Goal: Information Seeking & Learning: Check status

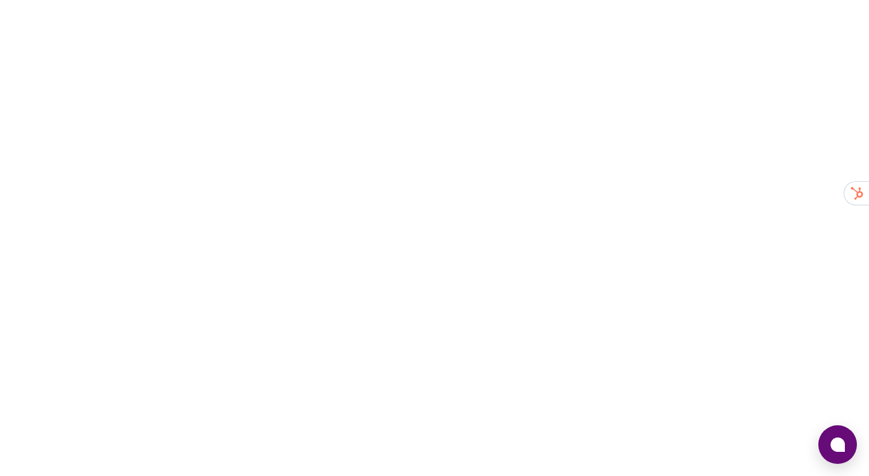
click at [279, 235] on div at bounding box center [434, 238] width 869 height 476
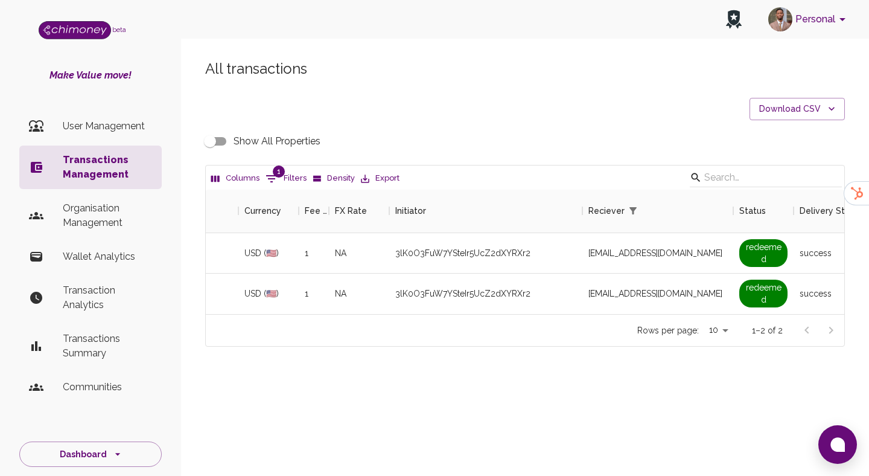
scroll to position [124, 639]
click at [68, 174] on p "Transactions Management" at bounding box center [107, 167] width 89 height 29
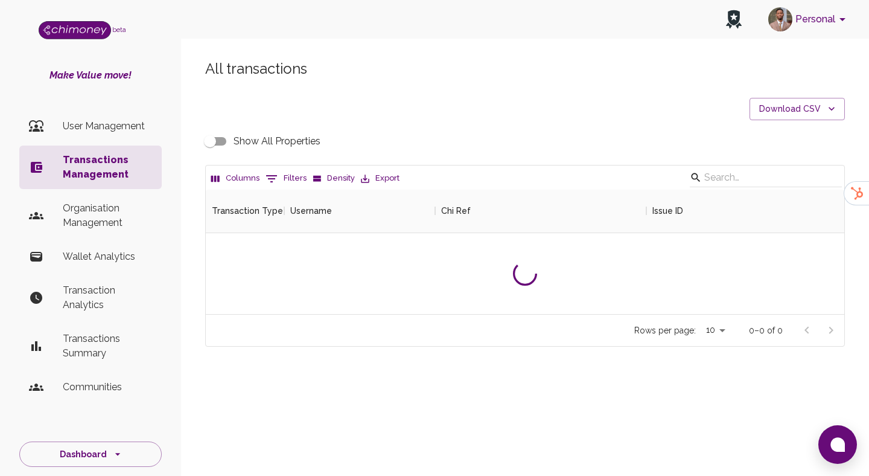
scroll to position [124, 639]
click at [418, 126] on div "All transactions Download CSV Show All Properties Columns 0 Filters Density Exp…" at bounding box center [525, 202] width 669 height 287
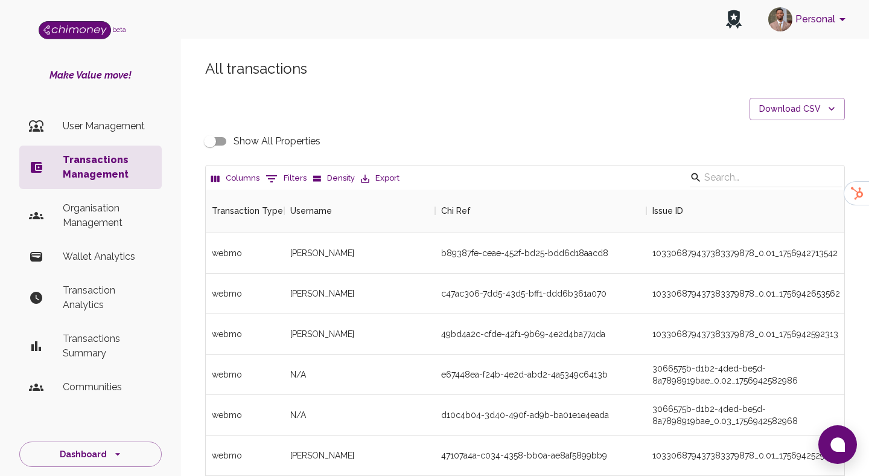
click at [290, 186] on button "0 Filters" at bounding box center [286, 178] width 47 height 19
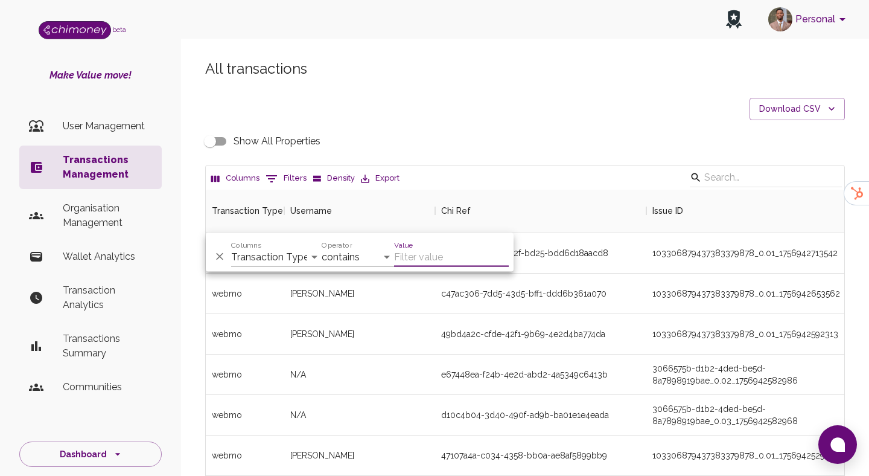
click at [258, 270] on div "And Or Columns Transaction Type Username Chi Ref Issue ID Value Amount Currency…" at bounding box center [360, 252] width 308 height 39
click at [270, 262] on select "Transaction Type Username Chi Ref Issue ID Value Amount Currency Fee ($) FX Rat…" at bounding box center [276, 257] width 91 height 19
select select "chiRef"
click at [231, 248] on select "Transaction Type Username Chi Ref Issue ID Value Amount Currency Fee ($) FX Rat…" at bounding box center [276, 257] width 91 height 19
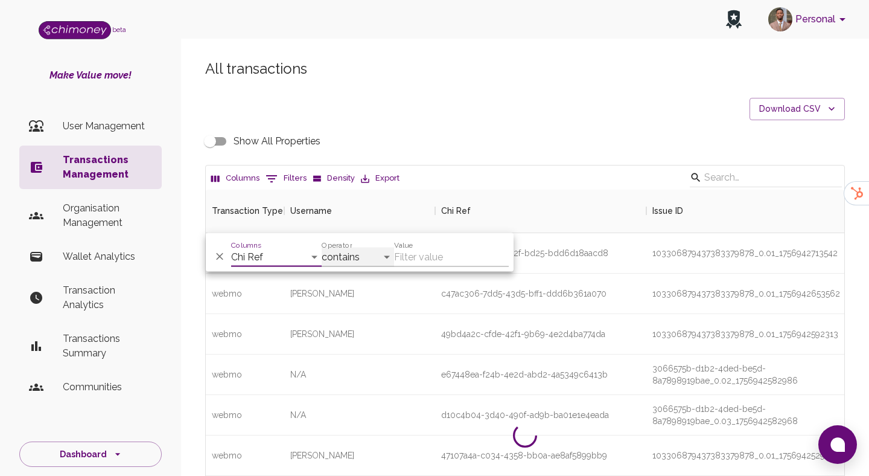
click at [339, 263] on select "contains equals starts with ends with is empty is not empty is any of" at bounding box center [358, 257] width 72 height 19
select select "equals"
click at [322, 248] on select "contains equals starts with ends with is empty is not empty is any of" at bounding box center [358, 257] width 72 height 19
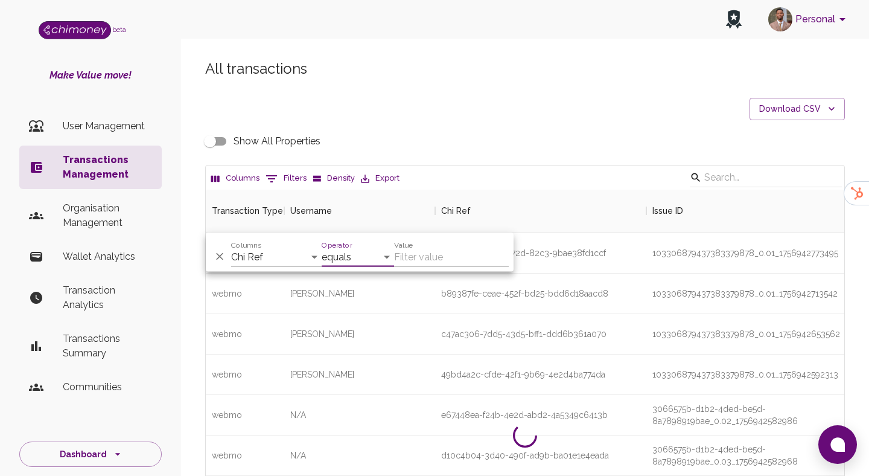
click at [420, 258] on input "Value" at bounding box center [451, 257] width 115 height 19
paste input "789a77cf-e255-44c8-9d0b-a8ec4bfdf882"
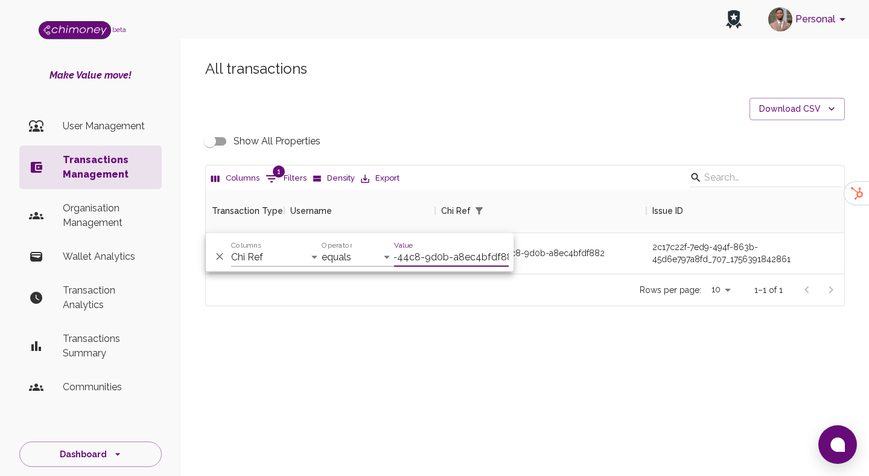
scroll to position [84, 639]
type input "789a77cf-e255-44c8-9d0b-a8ec4bfdf882"
click at [479, 362] on div "All transactions Download CSV Show All Properties Columns 1 Filters Density Exp…" at bounding box center [525, 203] width 688 height 346
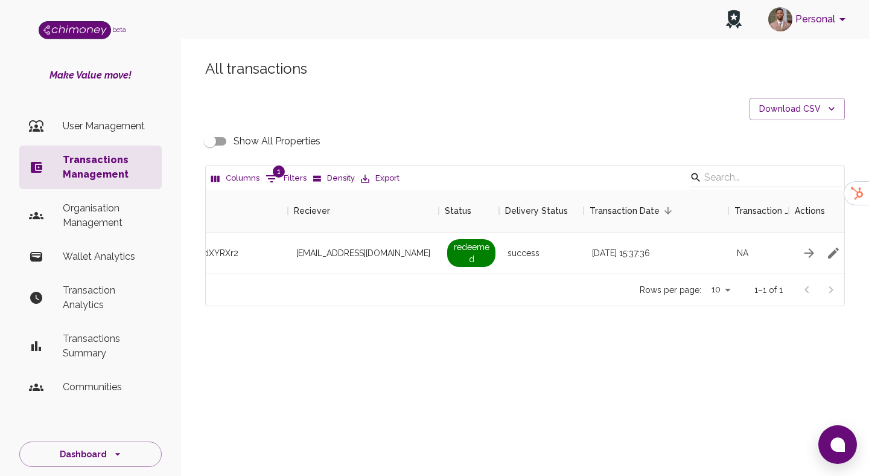
scroll to position [0, 1047]
click at [223, 144] on input "Show All Properties" at bounding box center [210, 141] width 69 height 23
checkbox input "true"
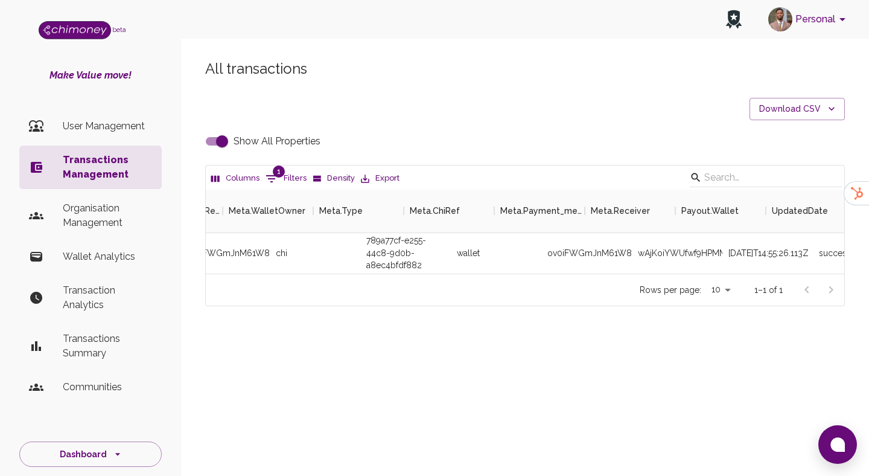
scroll to position [0, 3294]
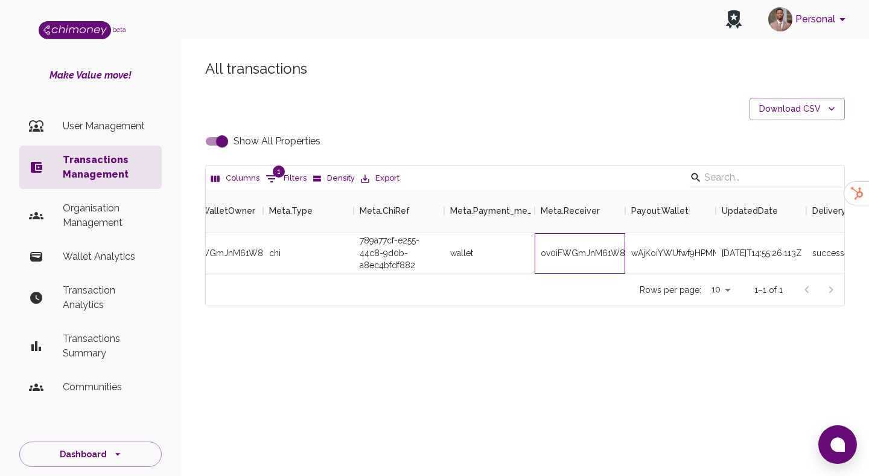
click at [602, 256] on div "ov0iFWGmJnM61W8rexW64eOA57z2" at bounding box center [580, 253] width 91 height 40
copy div "ov0iFWGmJnM61W8rexW64eOA57z2"
click at [97, 248] on li "Wallet Analytics" at bounding box center [90, 256] width 142 height 29
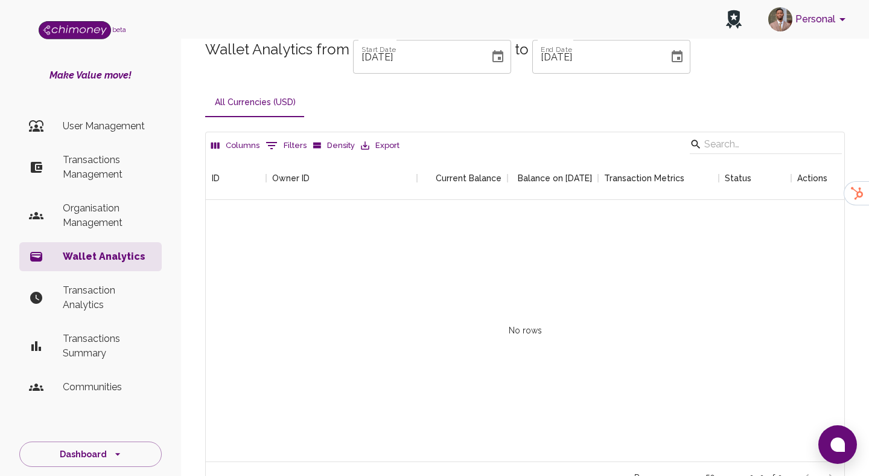
scroll to position [305, 639]
click at [100, 168] on p "Transactions Management" at bounding box center [107, 167] width 89 height 29
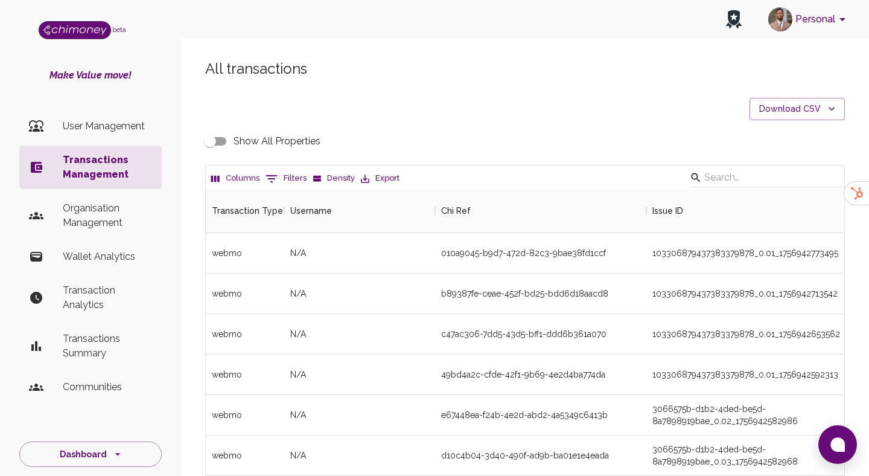
scroll to position [448, 639]
click at [280, 175] on button "0 Filters" at bounding box center [286, 178] width 47 height 19
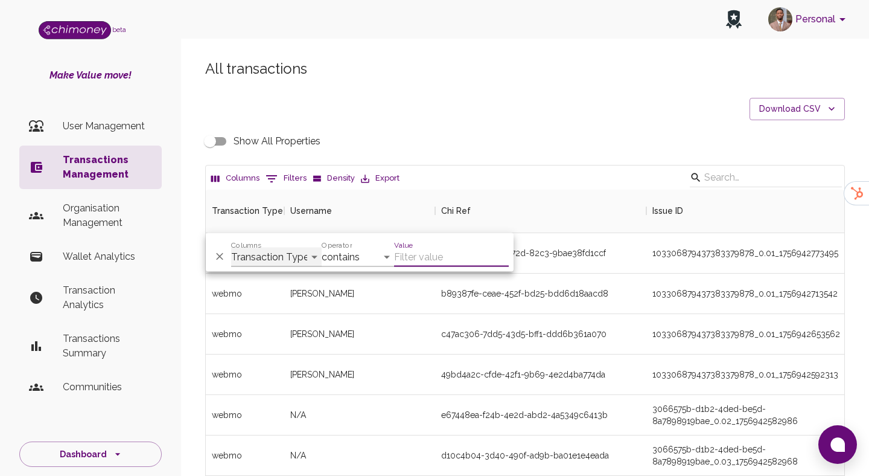
click at [267, 259] on select "Transaction Type Username Chi Ref Issue ID Value Amount Currency Fee ($) FX Rat…" at bounding box center [276, 257] width 91 height 19
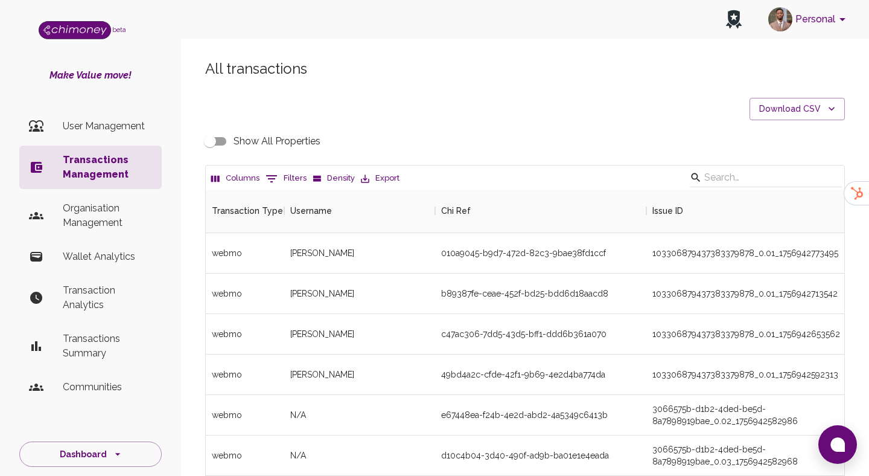
click at [115, 259] on p "Wallet Analytics" at bounding box center [107, 256] width 89 height 14
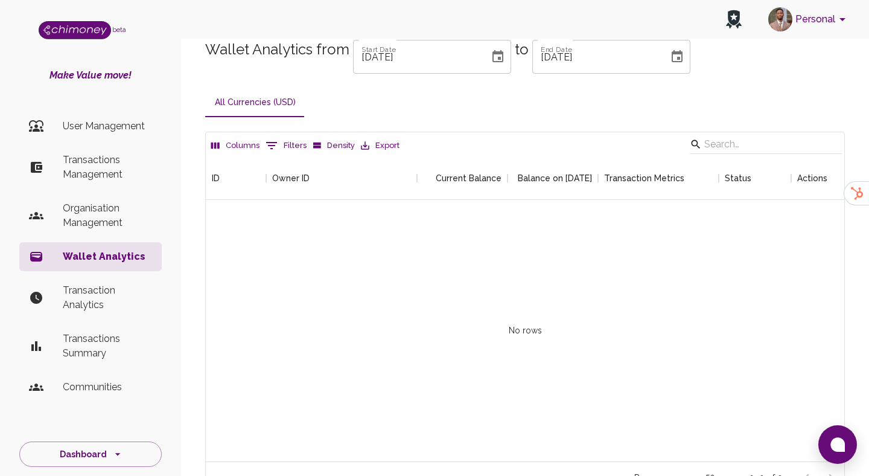
scroll to position [305, 639]
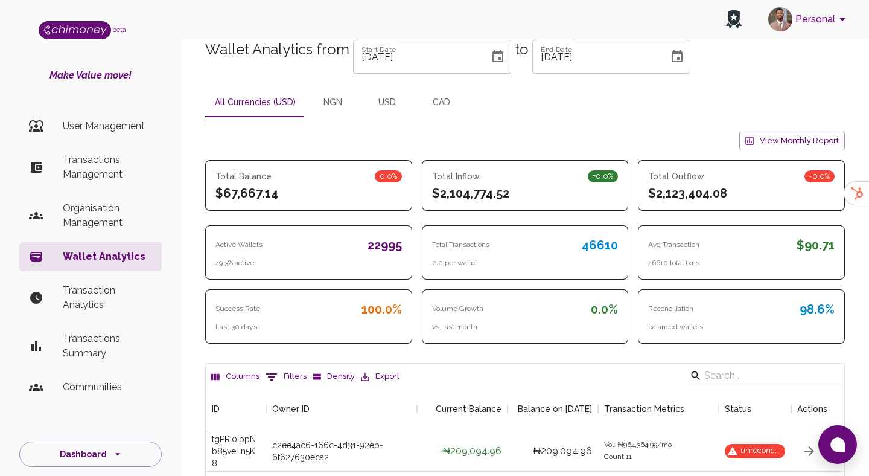
click at [269, 380] on icon "Show filters" at bounding box center [271, 377] width 14 height 14
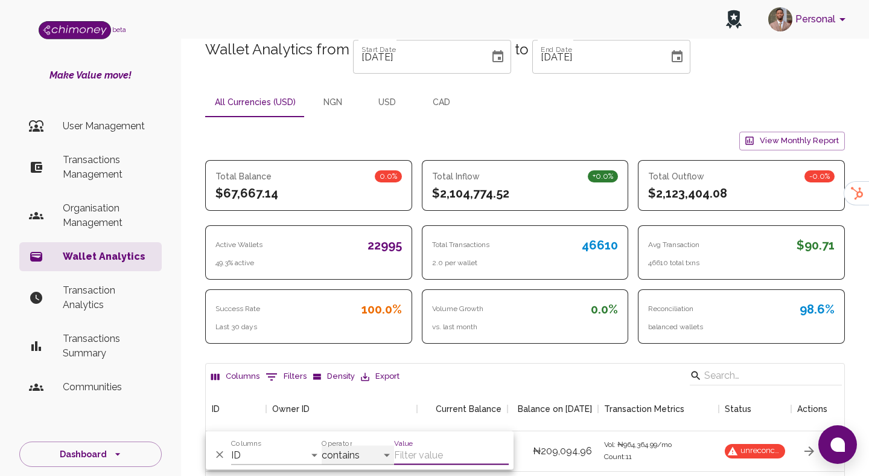
click at [338, 457] on select "contains equals starts with ends with is empty is not empty is any of" at bounding box center [358, 455] width 72 height 19
select select "equals"
click at [322, 446] on select "contains equals starts with ends with is empty is not empty is any of" at bounding box center [358, 455] width 72 height 19
click at [418, 455] on input "Value" at bounding box center [451, 455] width 115 height 19
paste input "ov0iFWGmJnM61W8rexW64eOA57z2"
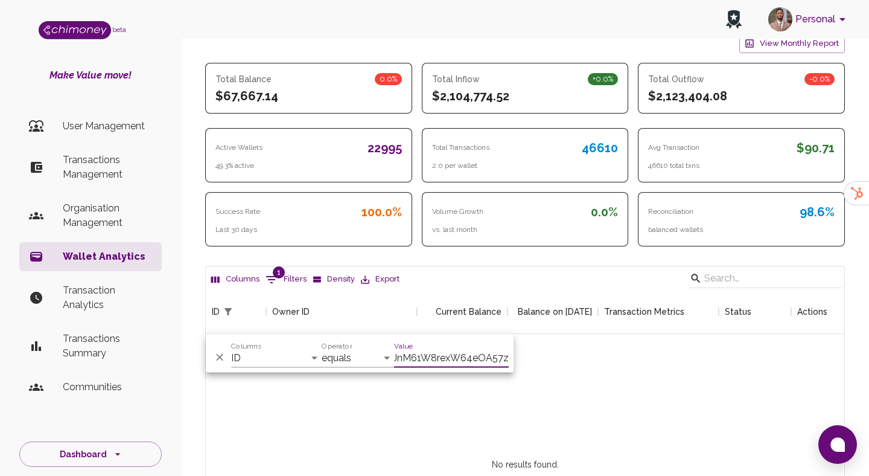
scroll to position [258, 0]
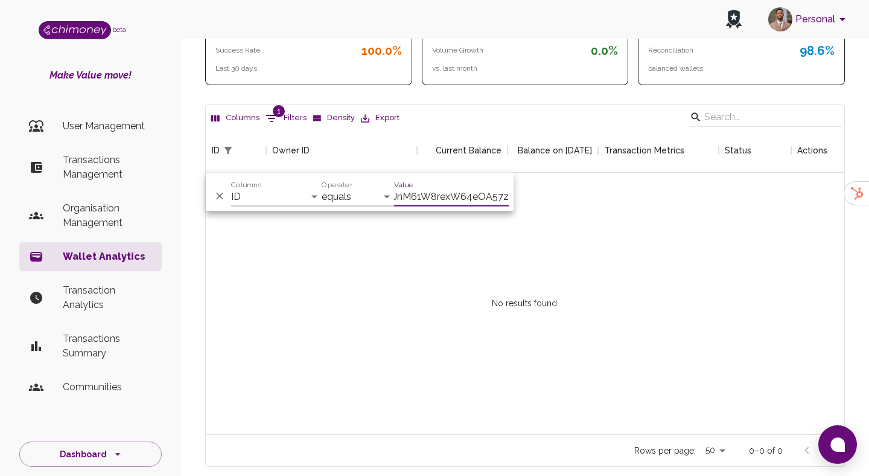
type input "ov0iFWGmJnM61W8rexW64eOA57z2"
click at [281, 194] on select "ID Owner ID Current Balance Balance on 04/09/2025 Transaction Metrics Status Ac…" at bounding box center [276, 196] width 91 height 19
select select "owner"
click at [231, 187] on select "ID Owner ID Current Balance Balance on 04/09/2025 Transaction Metrics Status Ac…" at bounding box center [276, 196] width 91 height 19
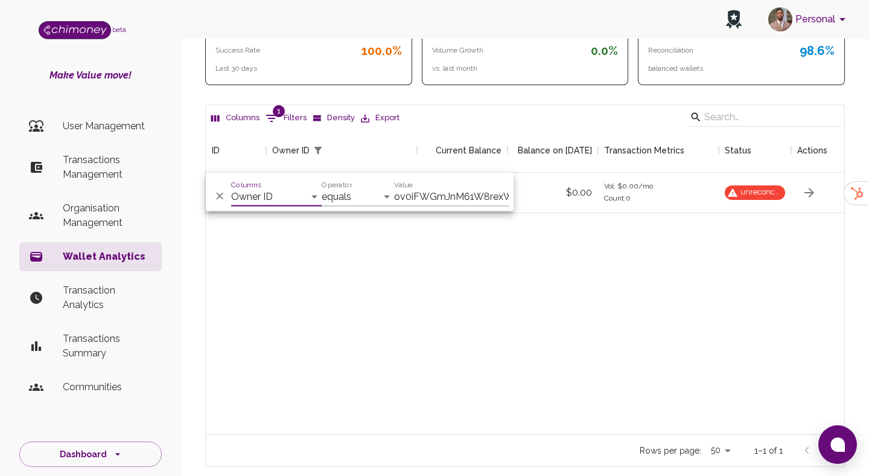
click at [552, 263] on div "wAjKoiYWUfwf9HPMMb2H ov0iFWGmJnM61W8rexW64eOA57z2 $0.00 $0.00 Vol: $0.00 /mo Co…" at bounding box center [529, 303] width 646 height 261
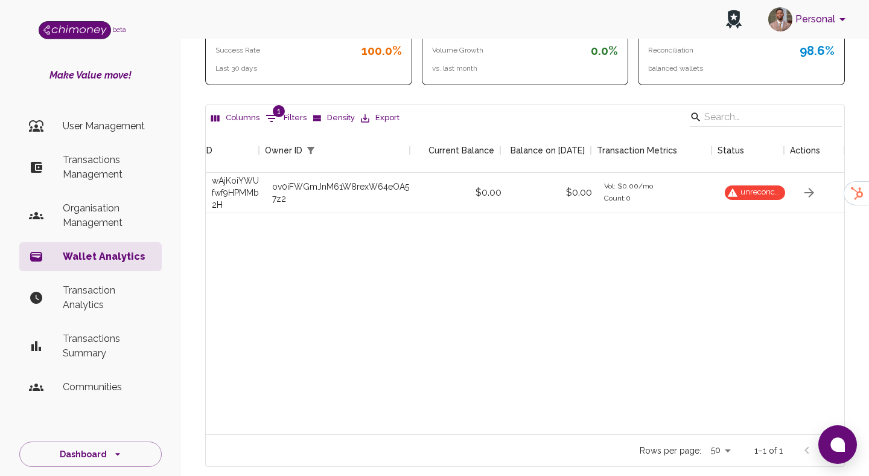
scroll to position [0, 7]
click at [799, 189] on icon "button" at bounding box center [802, 192] width 14 height 14
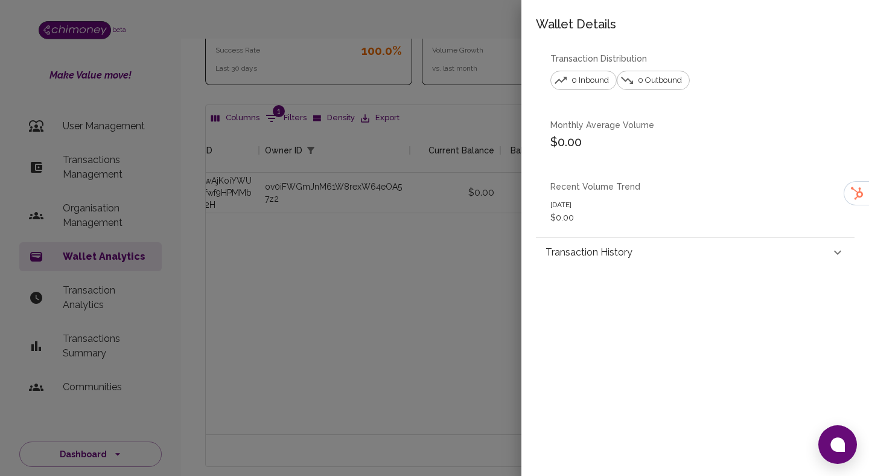
click at [664, 237] on div "Recent Volume Trend Jun 25 $0.00" at bounding box center [695, 202] width 319 height 72
click at [659, 248] on div "Transaction History" at bounding box center [688, 252] width 285 height 14
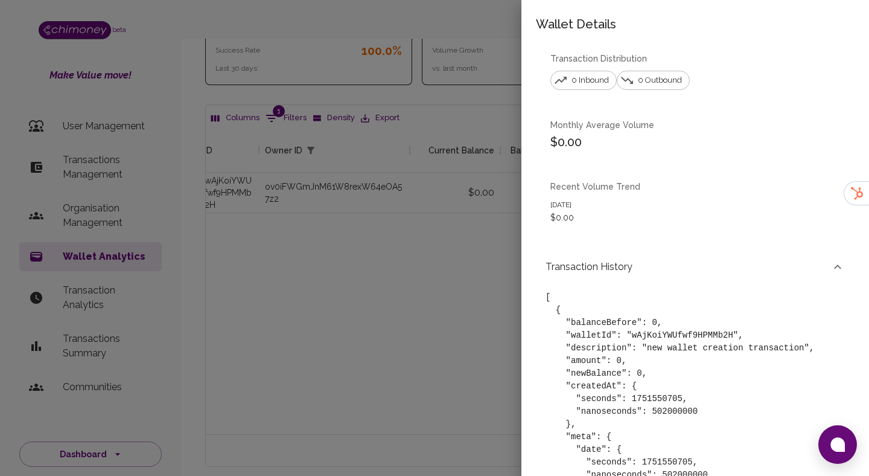
scroll to position [80, 0]
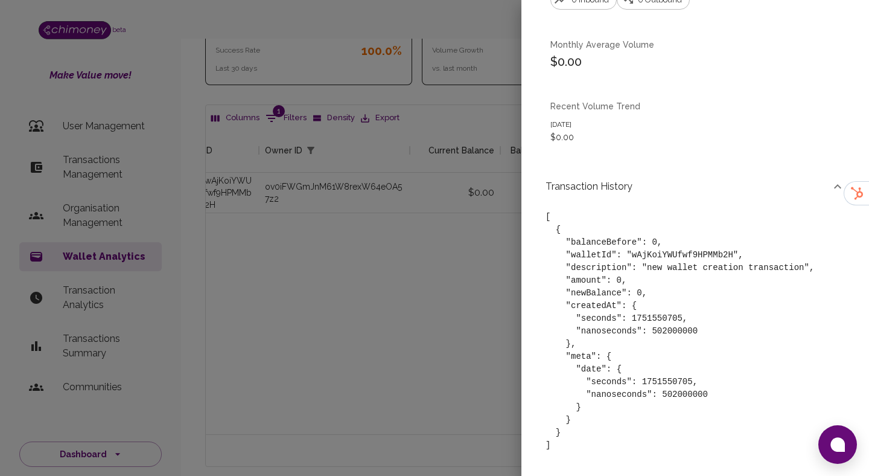
click at [456, 228] on div at bounding box center [434, 238] width 869 height 476
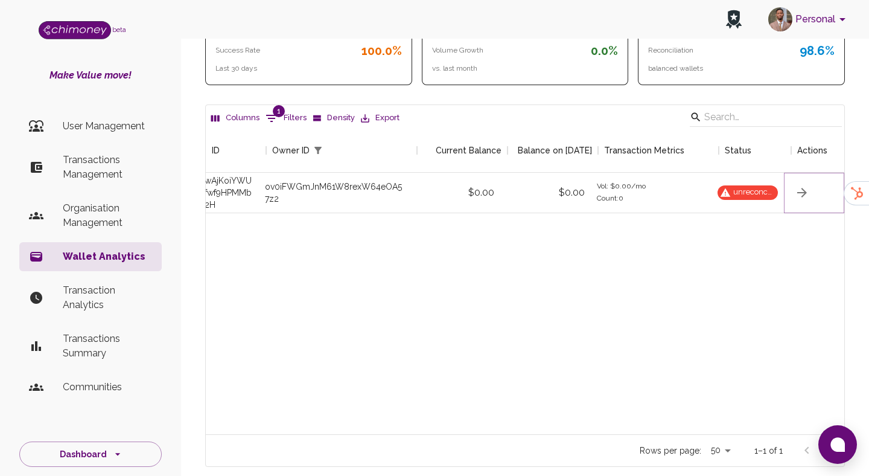
scroll to position [0, 0]
click at [69, 153] on p "Transactions Management" at bounding box center [107, 167] width 89 height 29
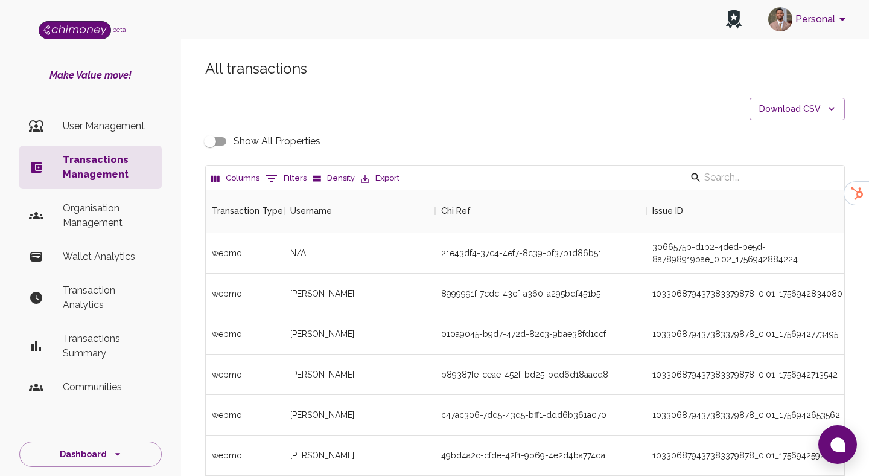
scroll to position [448, 639]
click at [275, 181] on icon "Show filters" at bounding box center [271, 178] width 14 height 14
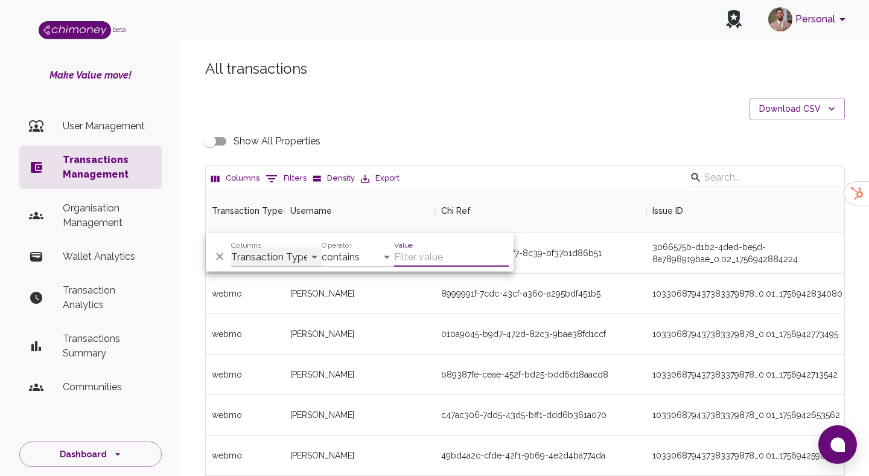
click at [302, 249] on select "Transaction Type Username Chi Ref Issue ID Value Amount Currency Fee ($) FX Rat…" at bounding box center [276, 257] width 91 height 19
select select "chiRef"
click at [231, 248] on select "Transaction Type Username Chi Ref Issue ID Value Amount Currency Fee ($) FX Rat…" at bounding box center [276, 257] width 91 height 19
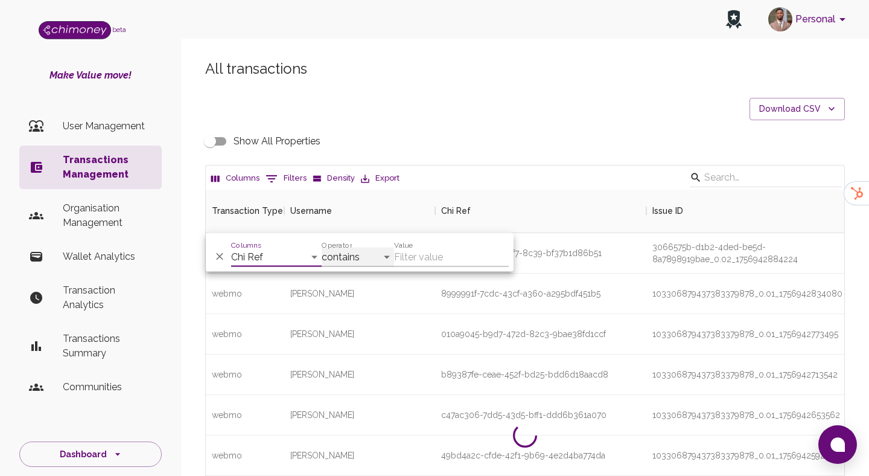
click at [354, 262] on select "contains equals starts with ends with is empty is not empty is any of" at bounding box center [358, 257] width 72 height 19
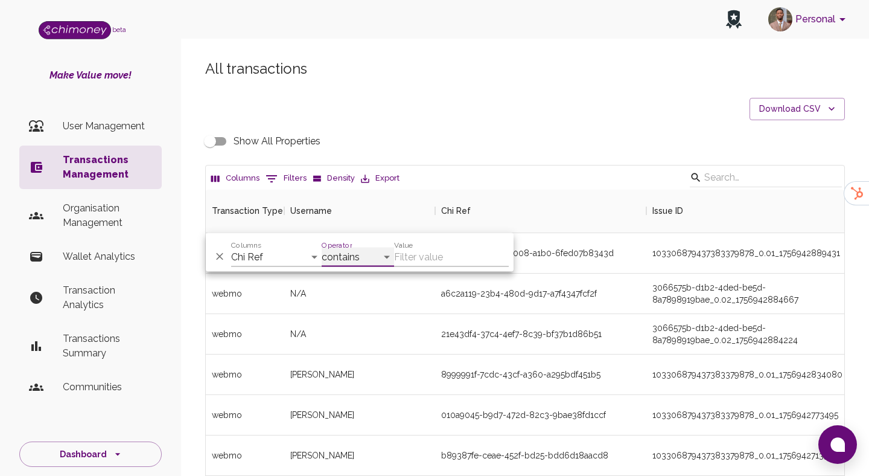
select select "equals"
click at [322, 248] on select "contains equals starts with ends with is empty is not empty is any of" at bounding box center [358, 257] width 72 height 19
click at [452, 255] on input "Value" at bounding box center [451, 257] width 115 height 19
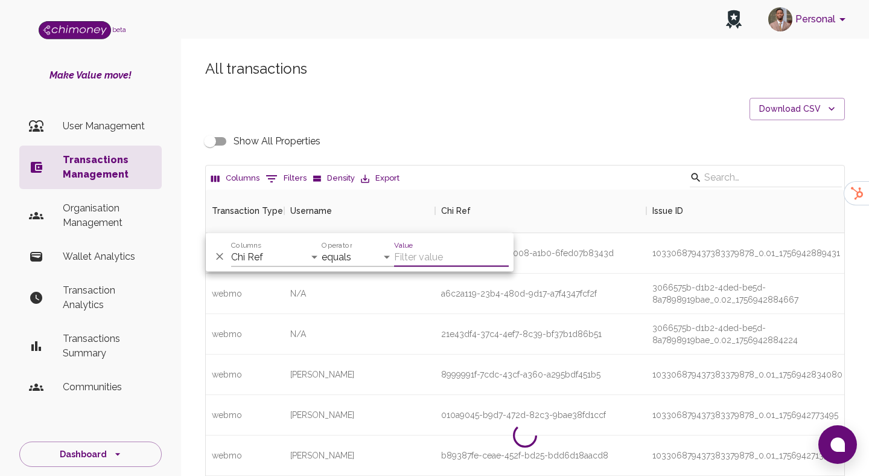
paste input "7f012f77-7ded-41e4-ba29-15e5f9db5553"
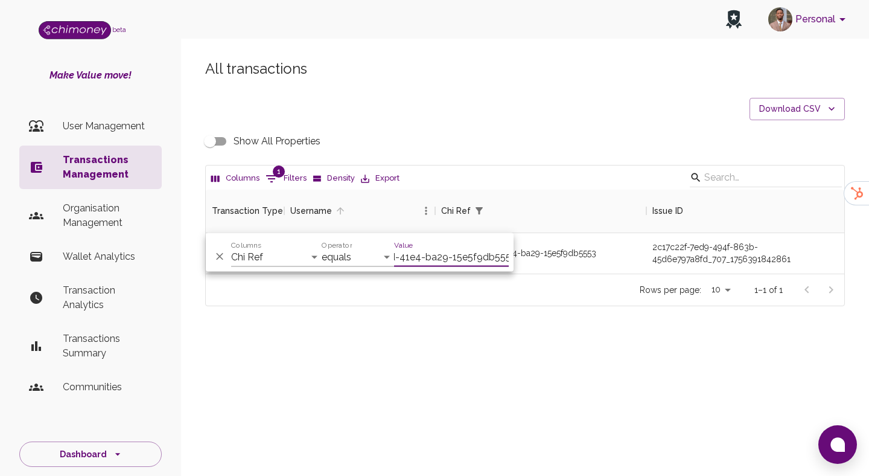
scroll to position [84, 639]
type input "7f012f77-7ded-41e4-ba29-15e5f9db5553"
click at [466, 375] on div "All transactions Download CSV Show All Properties Columns 1 Filters Density Exp…" at bounding box center [525, 203] width 688 height 346
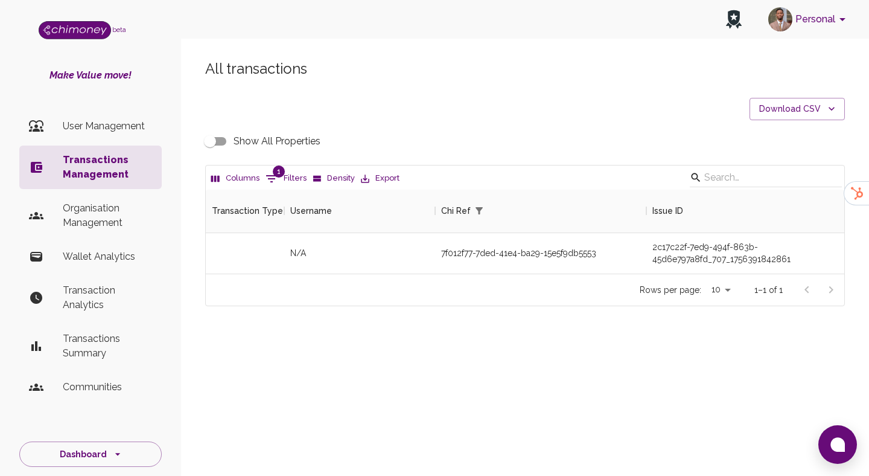
click at [210, 144] on input "Show All Properties" at bounding box center [210, 141] width 69 height 23
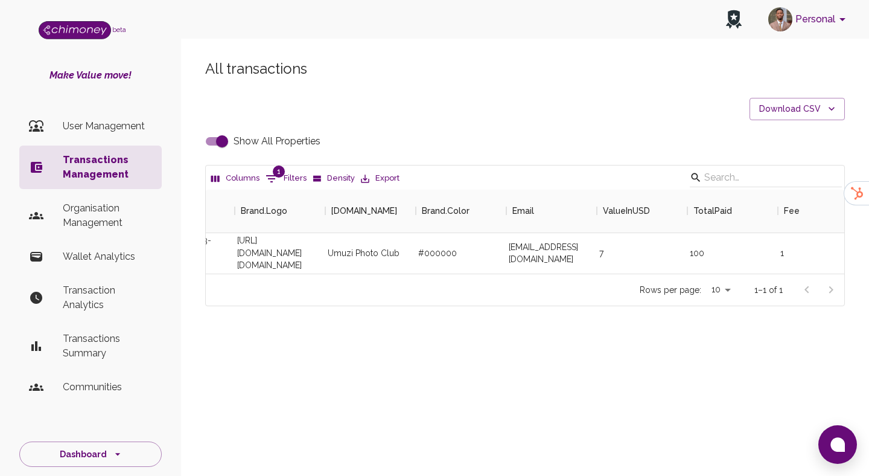
scroll to position [0, 694]
click at [217, 138] on input "Show All Properties" at bounding box center [222, 141] width 69 height 23
checkbox input "false"
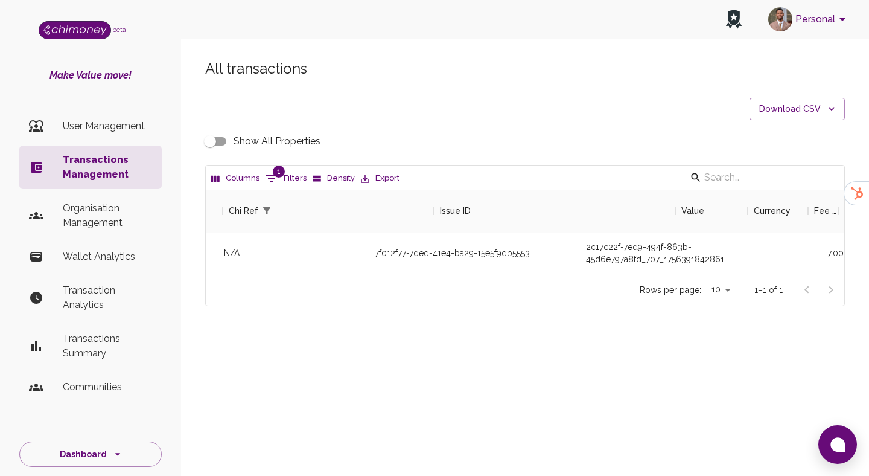
scroll to position [0, 0]
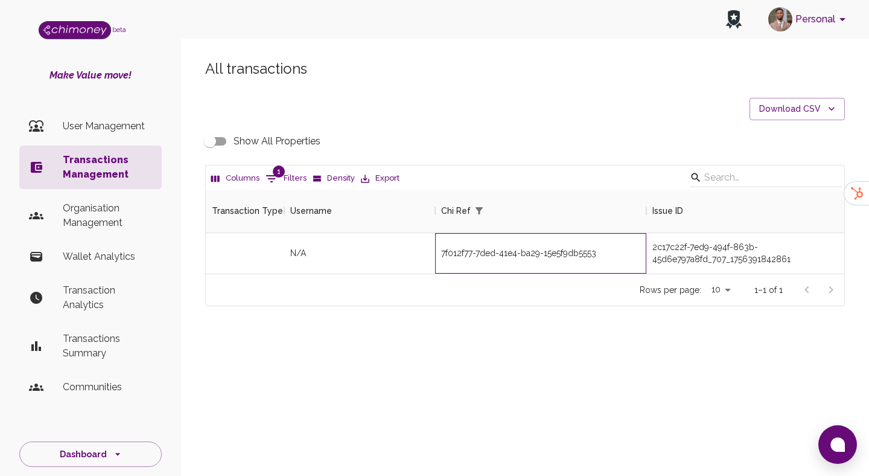
click at [470, 251] on div "7f012f77-7ded-41e4-ba29-15e5f9db5553" at bounding box center [540, 253] width 211 height 40
copy div "7f012f77-7ded-41e4-ba29-15e5f9db5553"
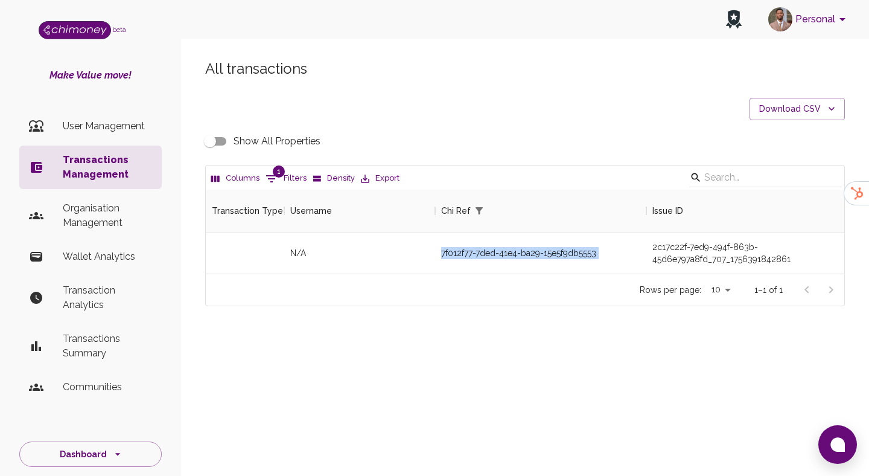
click at [275, 168] on span "1" at bounding box center [279, 171] width 12 height 12
select select "chiRef"
select select "equals"
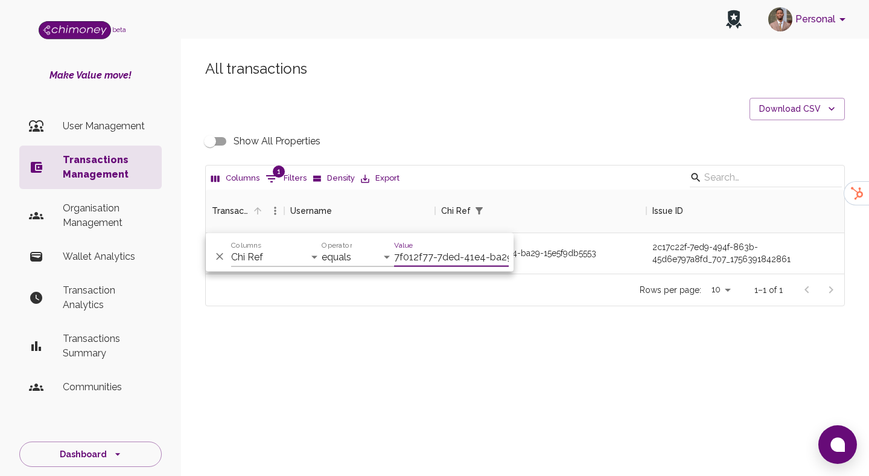
scroll to position [0, 65]
click at [251, 255] on select "Transaction Type Username Chi Ref Issue ID Value Amount Currency Fee ($) FX Rat…" at bounding box center [276, 257] width 91 height 19
select select "email"
click at [231, 248] on select "Transaction Type Username Chi Ref Issue ID Value Amount Currency Fee ($) FX Rat…" at bounding box center [276, 257] width 91 height 19
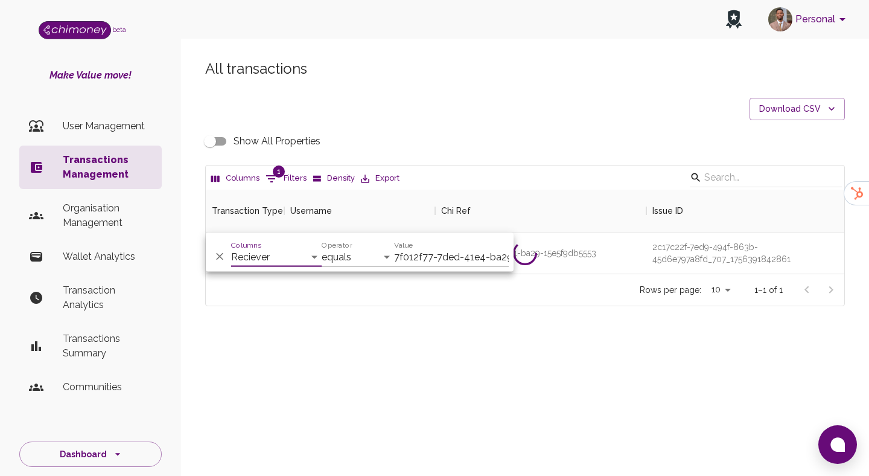
click at [431, 265] on input "7f012f77-7ded-41e4-ba29-15e5f9db5553" at bounding box center [451, 257] width 115 height 19
paste input "armanchauhn@gmail.com"
click at [430, 257] on input "armanchauhn@gmail.com" at bounding box center [451, 257] width 115 height 19
paste input "contato.beatriznobre"
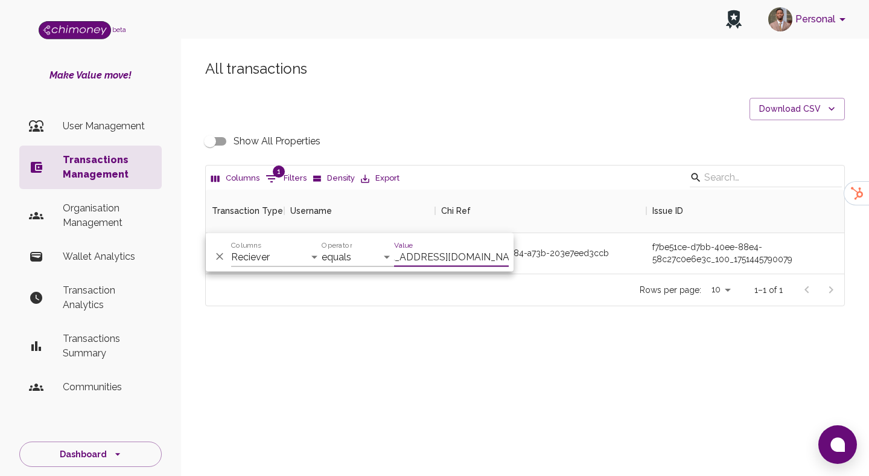
type input "contato.beatriznobre@gmail.com"
click at [575, 371] on div "All transactions Download CSV Show All Properties Columns 1 Filters Density Exp…" at bounding box center [525, 203] width 688 height 346
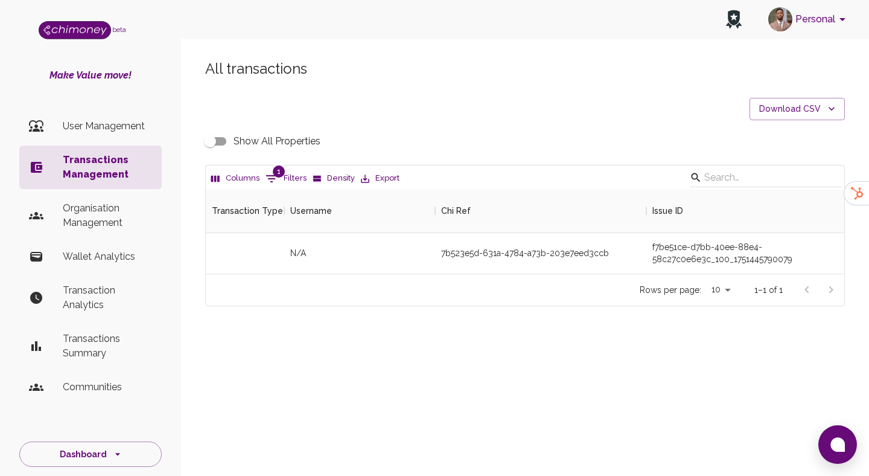
click at [219, 148] on input "Show All Properties" at bounding box center [210, 141] width 69 height 23
checkbox input "true"
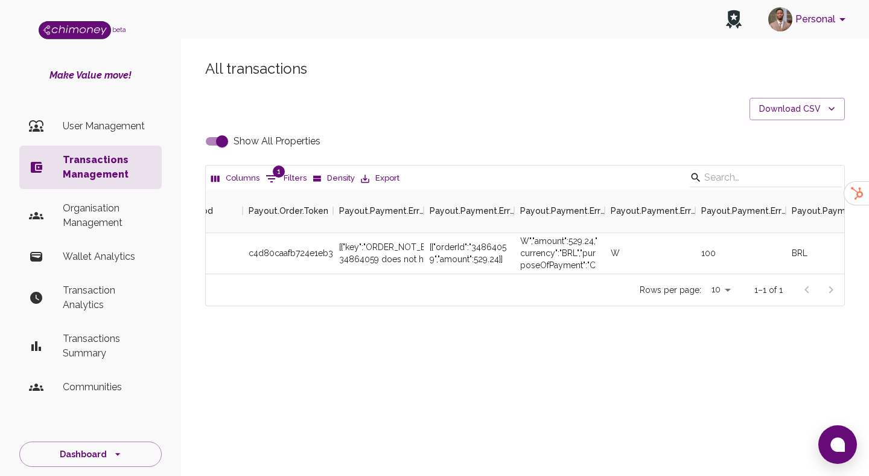
scroll to position [0, 3138]
click at [478, 245] on div "[{"orderId":"34864059","amount":529.24}]" at bounding box center [463, 253] width 78 height 24
copy div "34864059"
click at [298, 188] on div "Columns 1 Filters Density Export" at bounding box center [525, 177] width 639 height 24
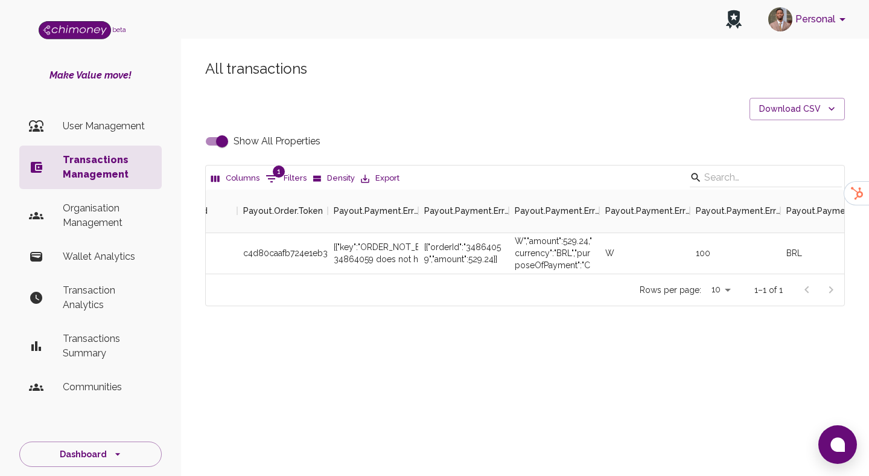
click at [297, 185] on button "1 Filters" at bounding box center [286, 178] width 47 height 19
select select "email"
select select "equals"
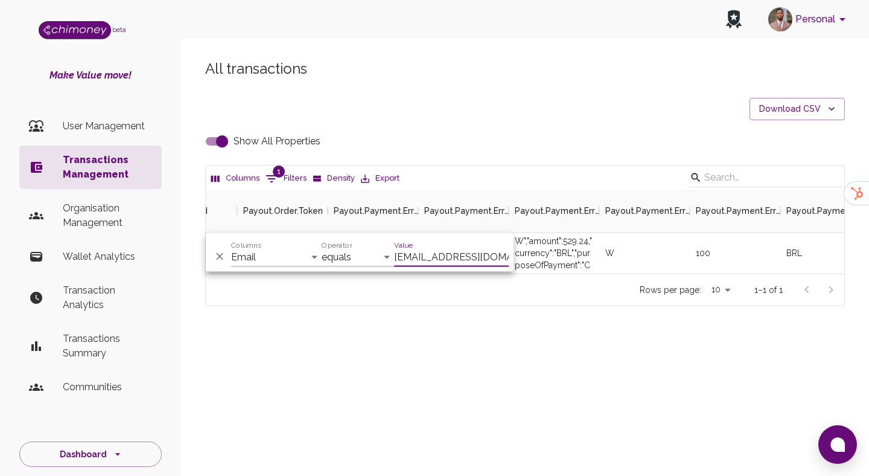
scroll to position [0, 32]
click at [430, 243] on div "Value contato.beatriznobre@gmail.com" at bounding box center [451, 252] width 115 height 29
click at [430, 258] on input "contato.beatriznobre@gmail.com" at bounding box center [451, 257] width 115 height 19
paste input "jasminealexamartin1"
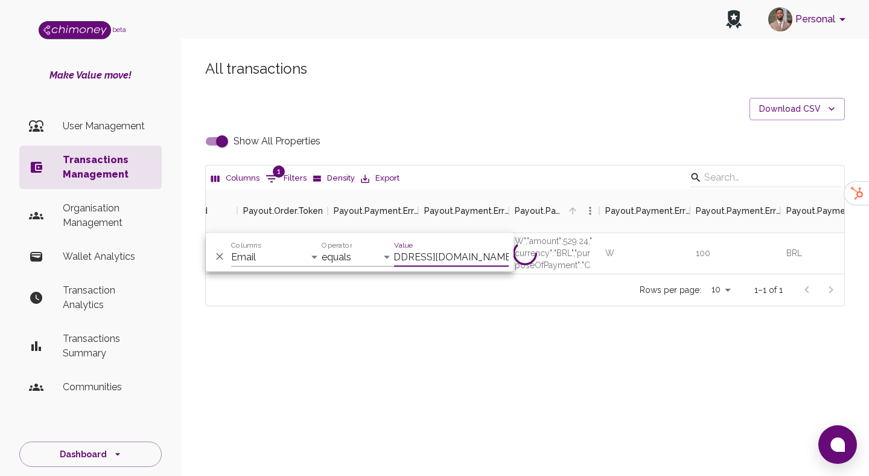
scroll to position [0, 30]
type input "jasminealexamartin1@gmail.com"
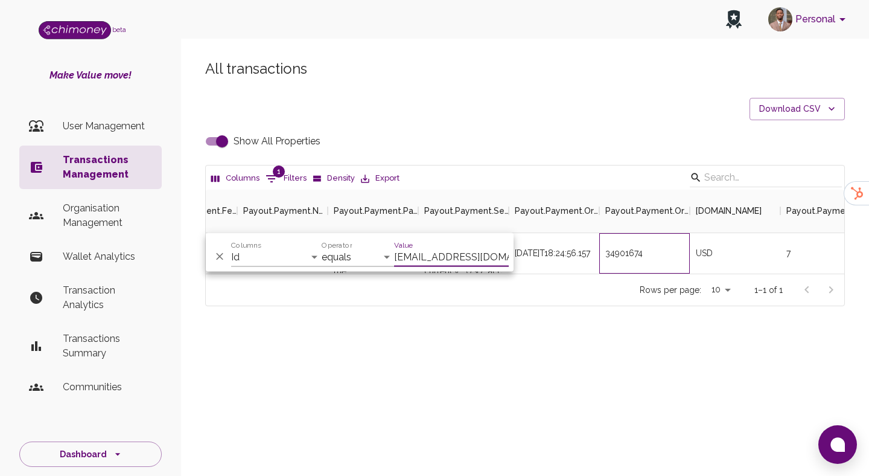
click at [624, 268] on div "34901674" at bounding box center [645, 253] width 91 height 40
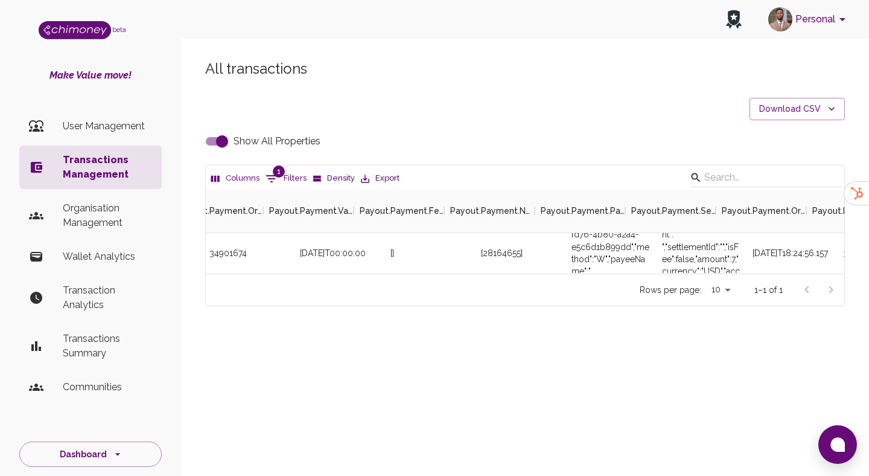
scroll to position [0, 2931]
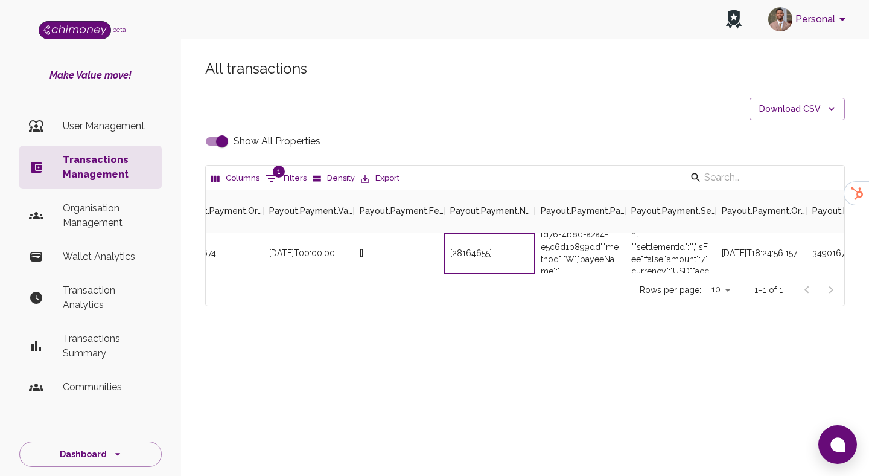
click at [473, 255] on div "[28164655]" at bounding box center [471, 253] width 42 height 12
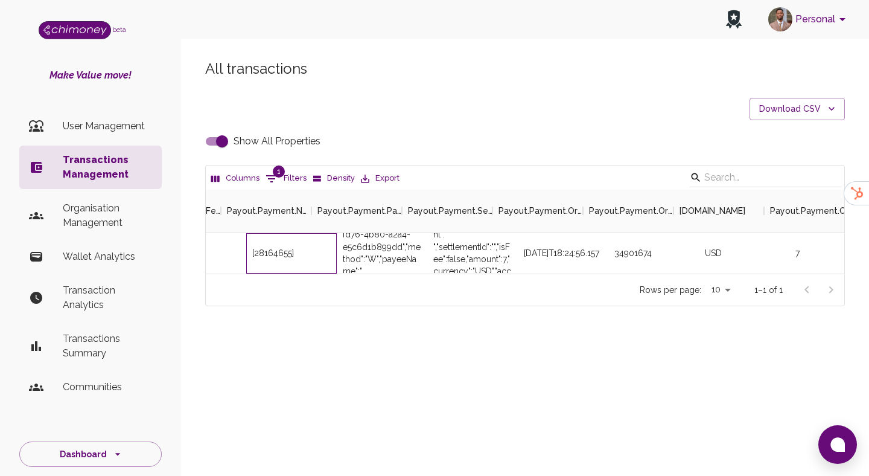
scroll to position [0, 3155]
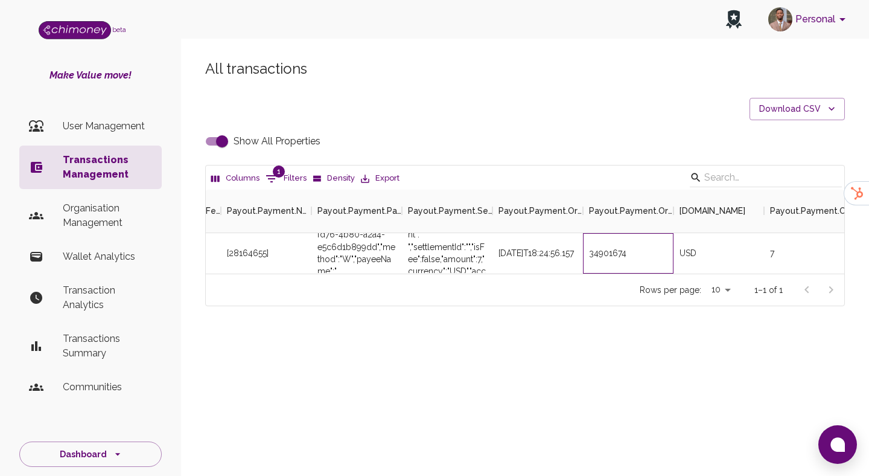
click at [633, 249] on div "34901674" at bounding box center [628, 253] width 91 height 40
click at [612, 252] on div "34901674" at bounding box center [628, 253] width 91 height 40
copy div "34901674"
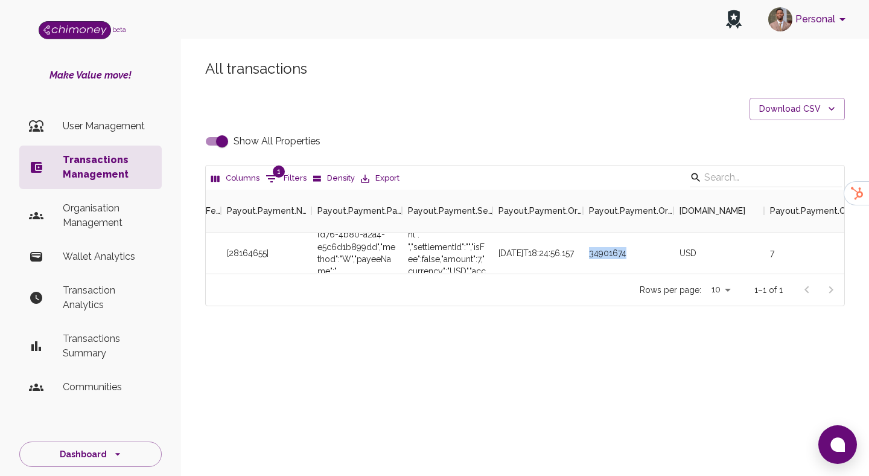
click at [288, 186] on button "1 Filters" at bounding box center [286, 178] width 47 height 19
select select "email"
select select "equals"
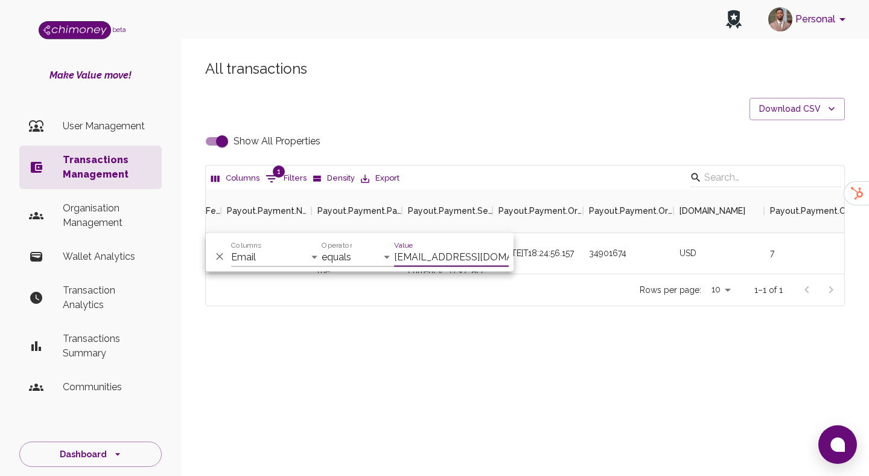
scroll to position [0, 30]
click at [455, 262] on input "jasminealexamartin1@gmail.com" at bounding box center [451, 257] width 115 height 19
type input "joshuamckennalarcon@gmail.com"
click at [513, 352] on div "All transactions Download CSV Show All Properties Columns 1 Filters Density Exp…" at bounding box center [525, 203] width 688 height 346
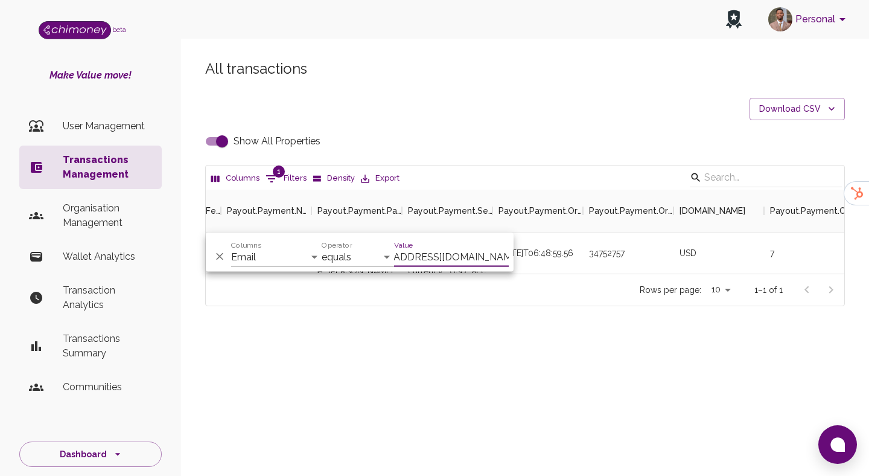
scroll to position [0, 0]
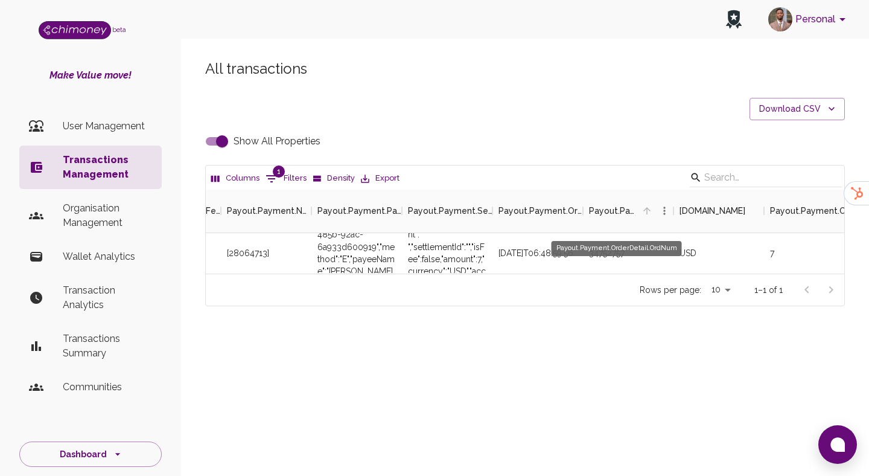
click at [615, 248] on div "Payout.Payment.OrderDetail.OrdNum" at bounding box center [617, 248] width 130 height 15
click at [603, 251] on div "34752757" at bounding box center [628, 253] width 91 height 40
copy div "34752757"
click at [284, 182] on button "1 Filters" at bounding box center [286, 178] width 47 height 19
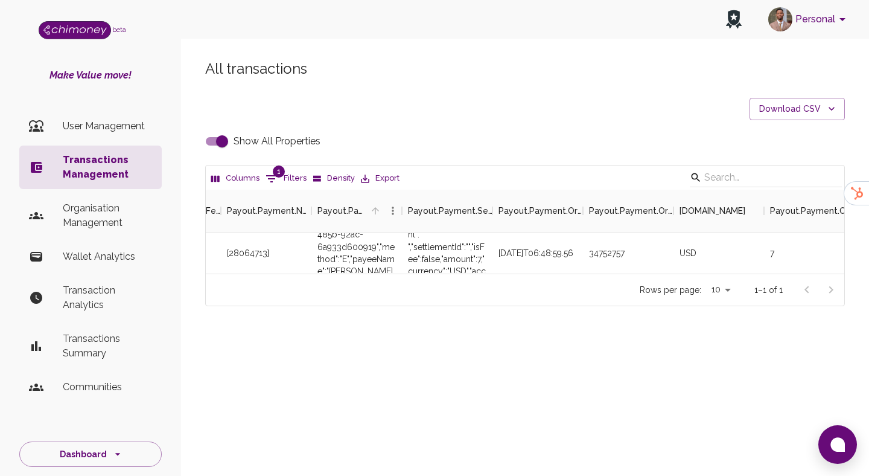
select select "email"
select select "equals"
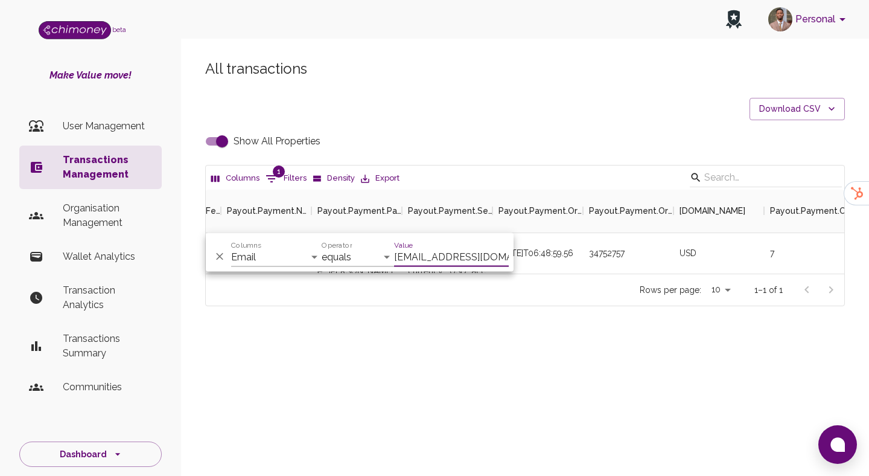
scroll to position [0, 38]
click at [423, 249] on input "joshuamckennalarcon@gmail.com" at bounding box center [451, 257] width 115 height 19
type input "tulodhanyjen@gmail.com"
click at [607, 272] on div "6584.09" at bounding box center [628, 253] width 91 height 40
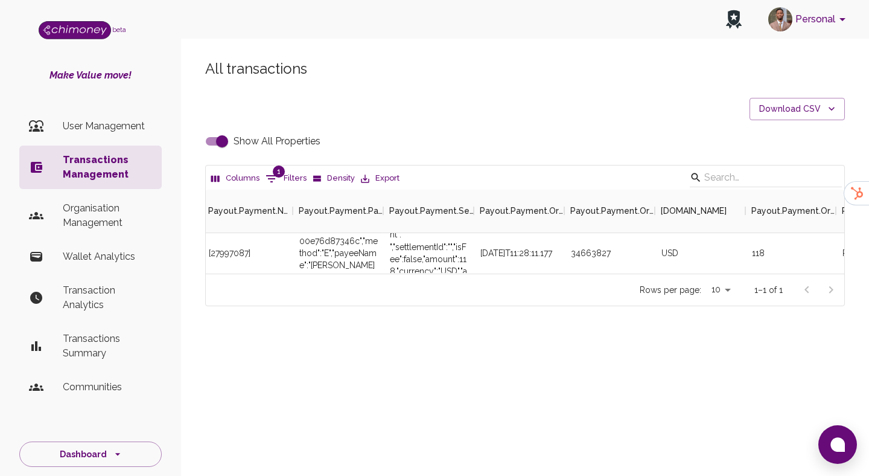
scroll to position [0, 2814]
click at [598, 261] on div "34663827" at bounding box center [607, 253] width 91 height 40
click at [598, 255] on div "34663827" at bounding box center [607, 253] width 91 height 40
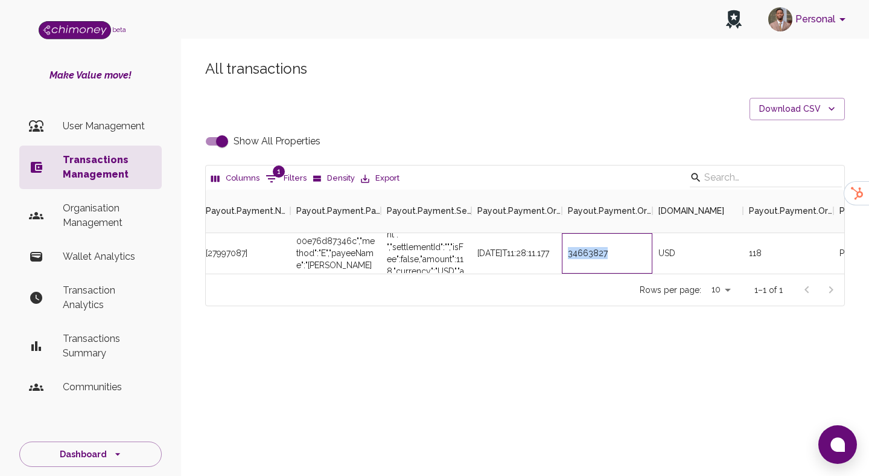
copy div "34663827"
click at [277, 179] on icon "Show filters" at bounding box center [271, 178] width 14 height 14
select select "email"
select select "equals"
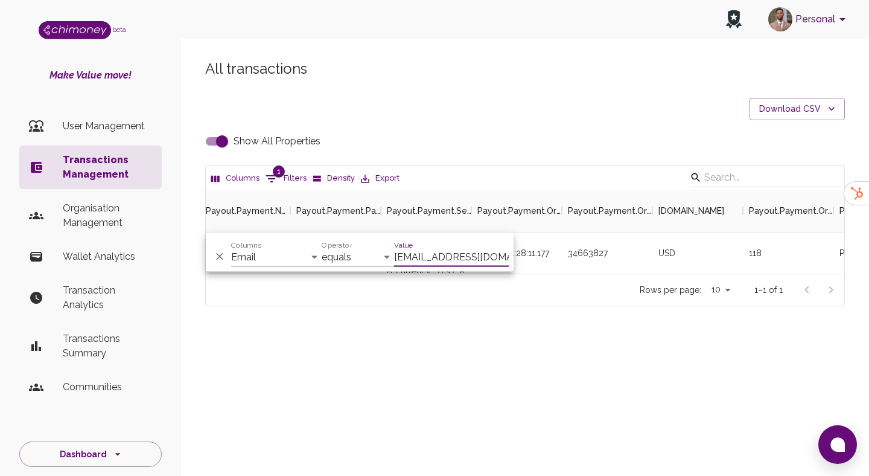
click at [437, 254] on input "tulodhanyjen@gmail.com" at bounding box center [451, 257] width 115 height 19
type input "brent.beckett82@googlemail.com"
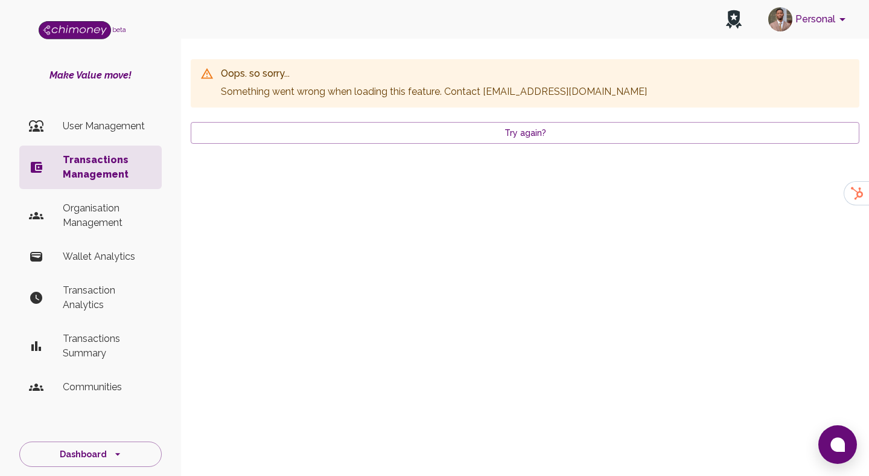
click at [89, 172] on p "Transactions Management" at bounding box center [107, 167] width 89 height 29
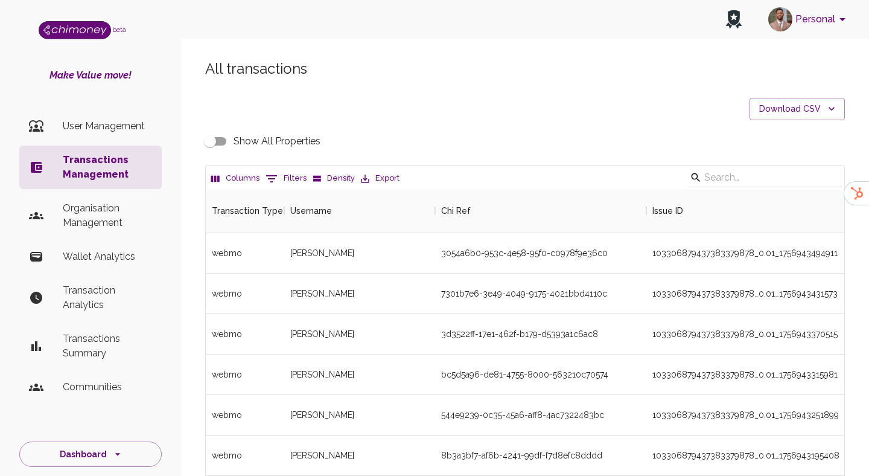
scroll to position [448, 639]
click at [294, 184] on button "0 Filters" at bounding box center [286, 178] width 47 height 19
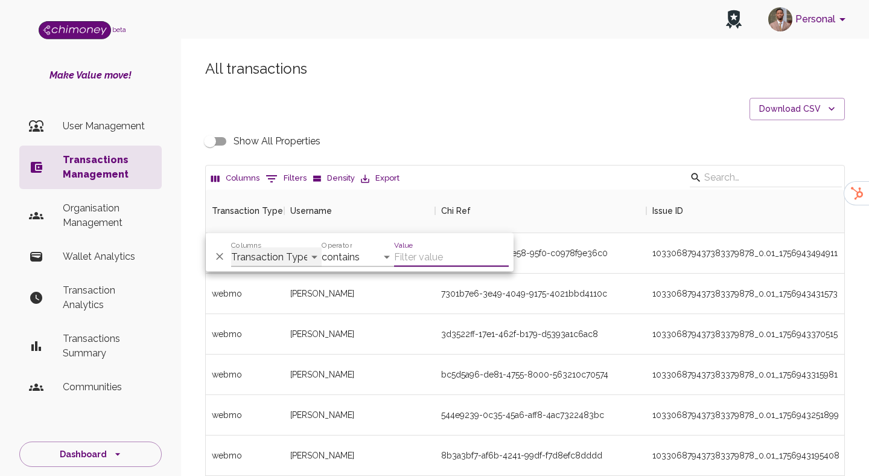
click at [277, 252] on select "Transaction Type Username Chi Ref Issue ID Value Amount Currency Fee ($) FX Rat…" at bounding box center [276, 257] width 91 height 19
select select "email"
click at [231, 248] on select "Transaction Type Username Chi Ref Issue ID Value Amount Currency Fee ($) FX Rat…" at bounding box center [276, 257] width 91 height 19
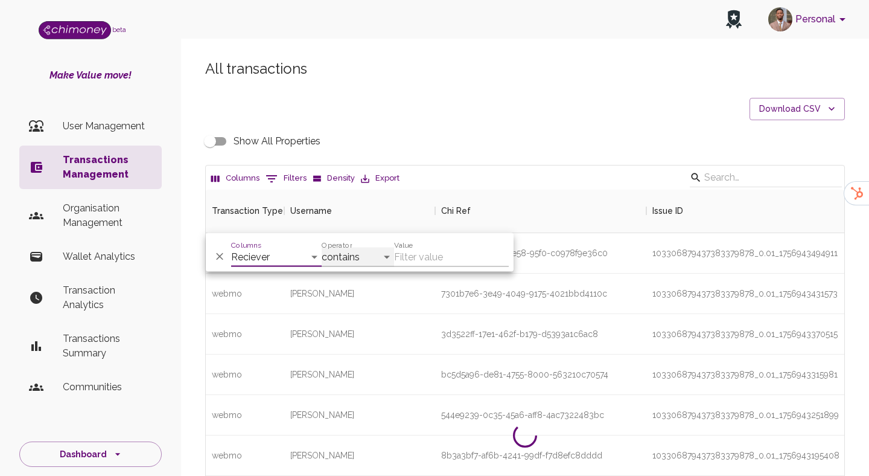
click at [365, 259] on select "contains equals starts with ends with is empty is not empty is any of" at bounding box center [358, 257] width 72 height 19
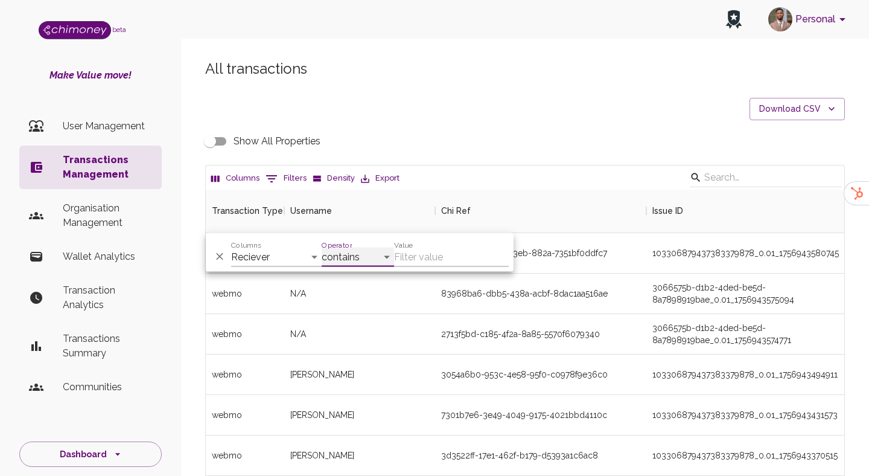
select select "equals"
click at [322, 248] on select "contains equals starts with ends with is empty is not empty is any of" at bounding box center [358, 257] width 72 height 19
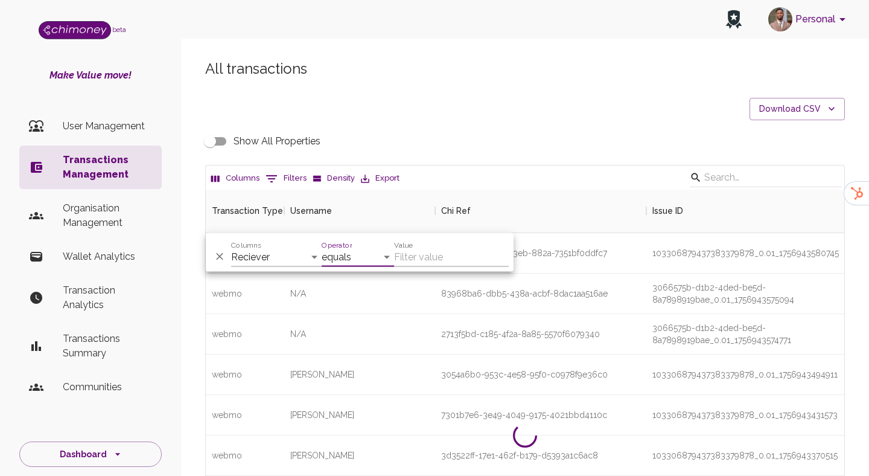
click at [420, 264] on input "Value" at bounding box center [451, 257] width 115 height 19
paste input "brent.beckett82@googlemail.com"
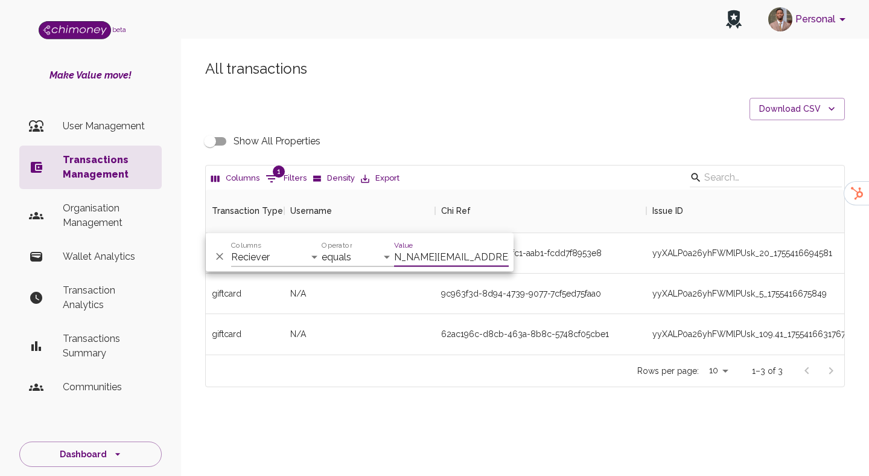
scroll to position [165, 639]
type input "brent.beckett82@googlemail.com"
click at [425, 449] on div "All transactions Download CSV Show All Properties Columns 1 Filters Density Exp…" at bounding box center [525, 243] width 688 height 427
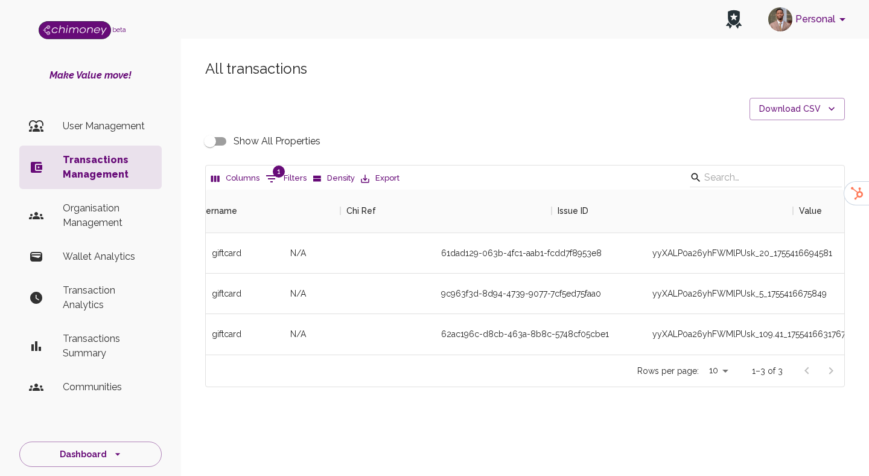
scroll to position [0, 552]
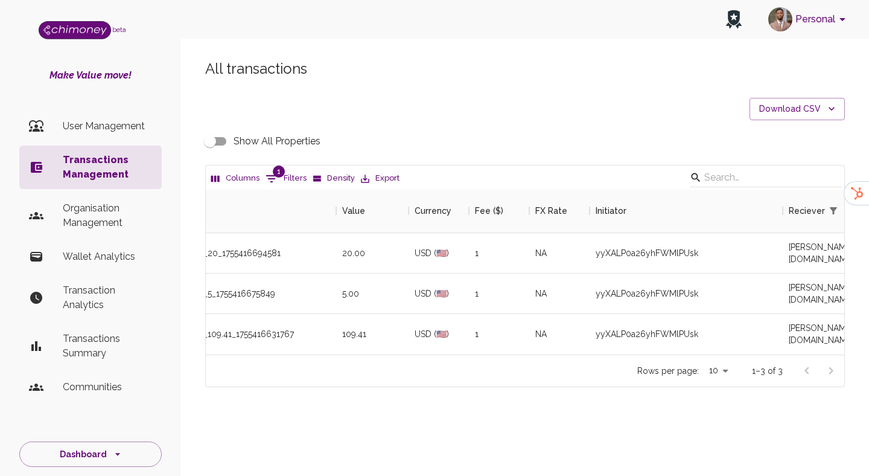
click at [214, 147] on input "Show All Properties" at bounding box center [210, 141] width 69 height 23
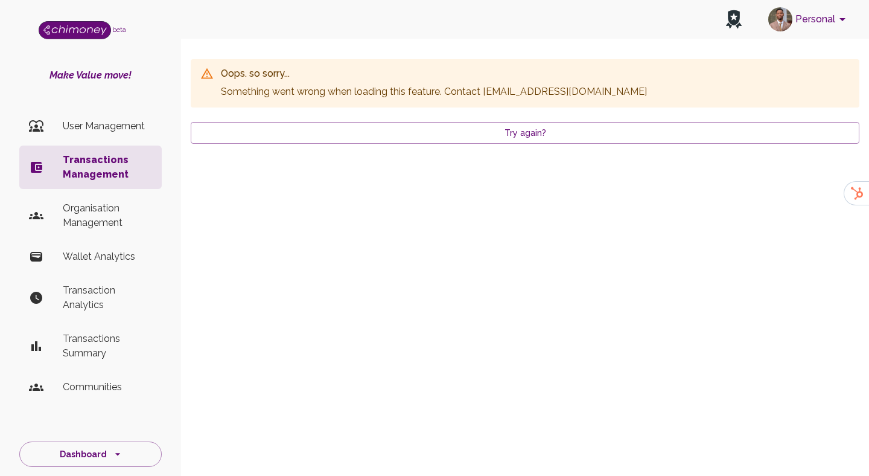
click at [95, 163] on p "Transactions Management" at bounding box center [107, 167] width 89 height 29
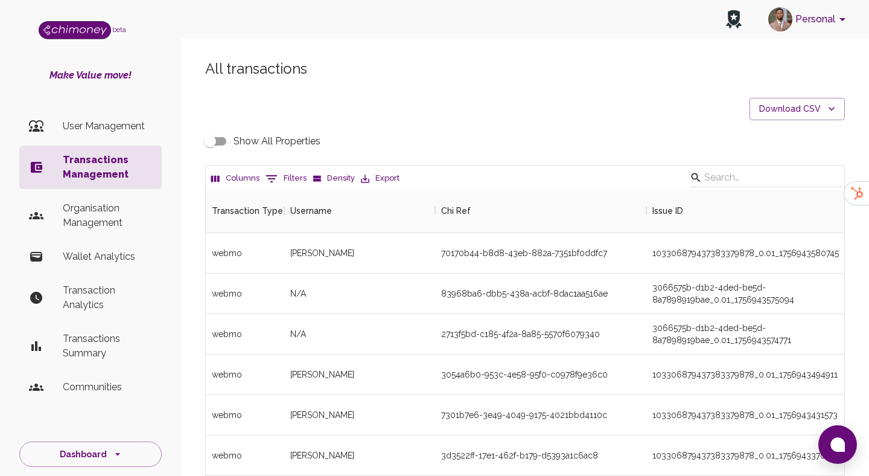
scroll to position [448, 639]
